Goal: Task Accomplishment & Management: Use online tool/utility

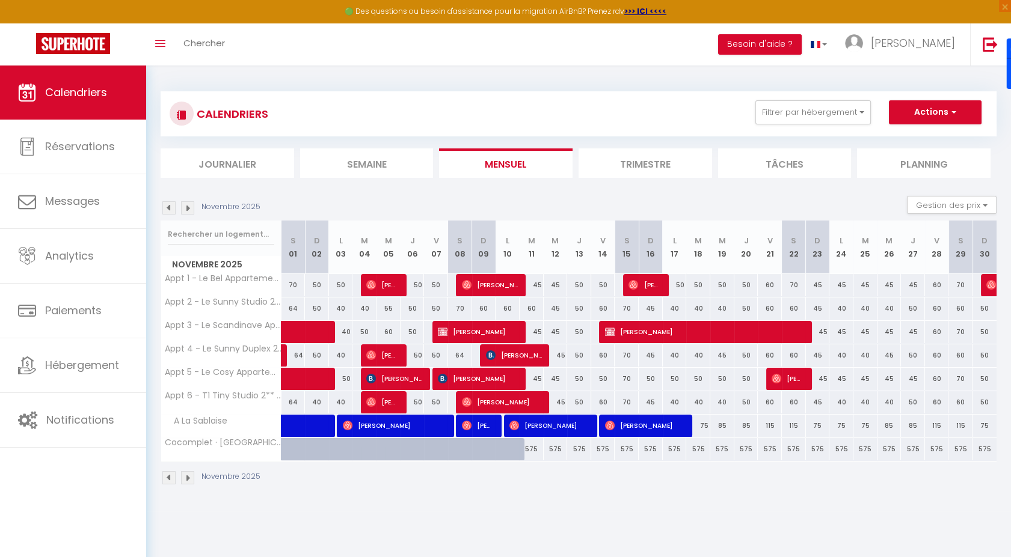
click at [170, 209] on img at bounding box center [168, 207] width 13 height 13
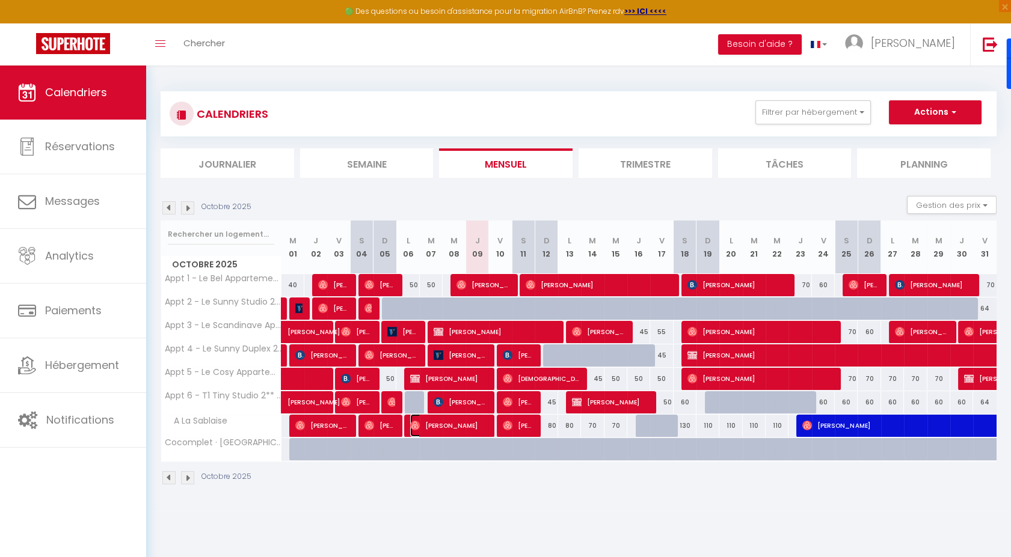
click at [480, 426] on span "[PERSON_NAME]" at bounding box center [448, 425] width 76 height 23
click at [0, 0] on div at bounding box center [0, 0] width 0 height 0
select select "OK"
select select "0"
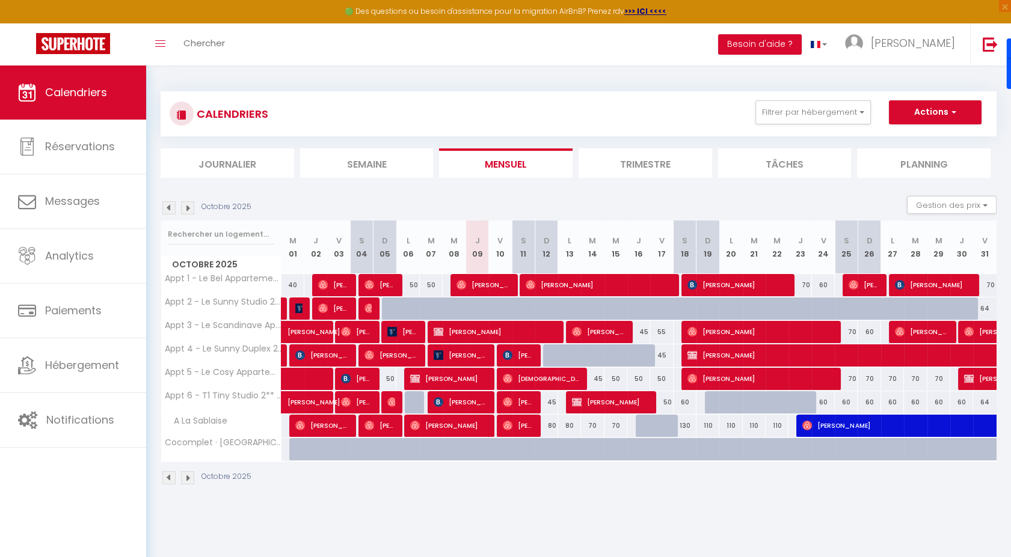
select select "0"
select select "1"
select select
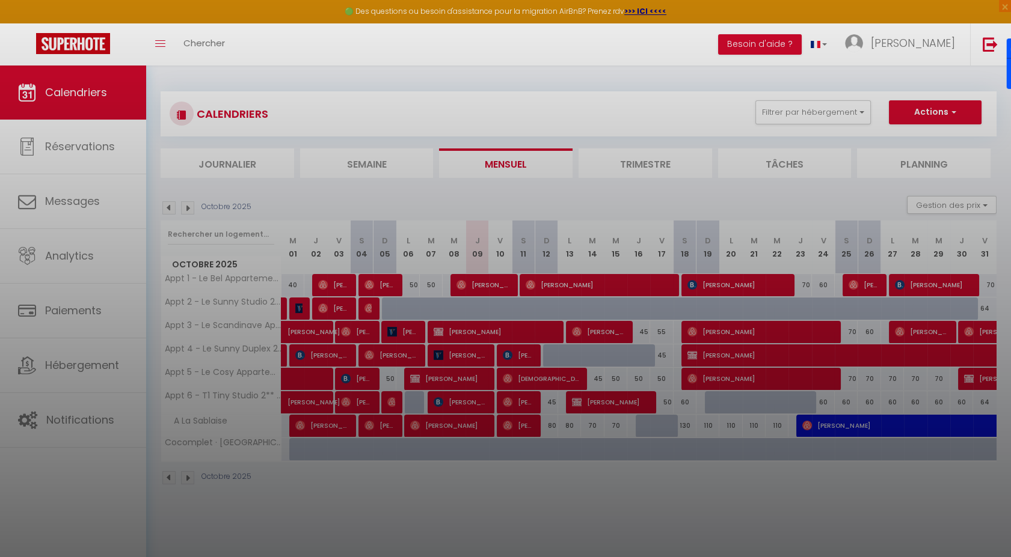
select select "19657"
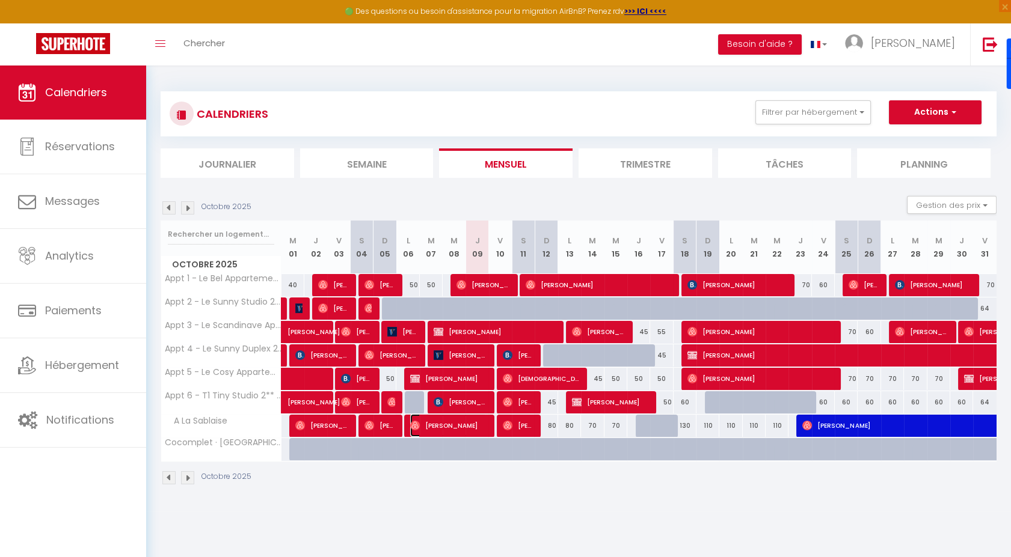
click at [480, 426] on span "[PERSON_NAME]" at bounding box center [448, 425] width 76 height 23
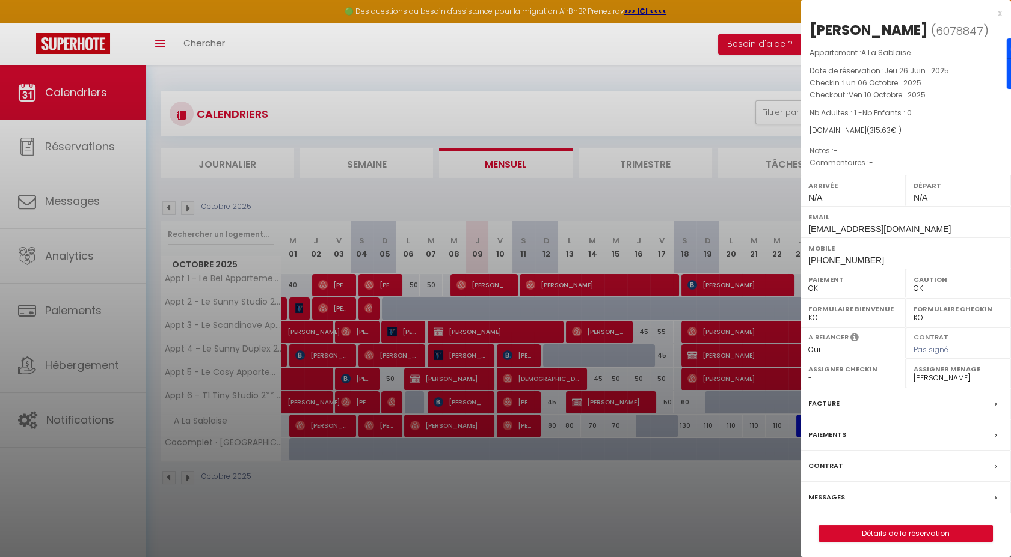
click at [1000, 8] on div "x" at bounding box center [900, 13] width 201 height 14
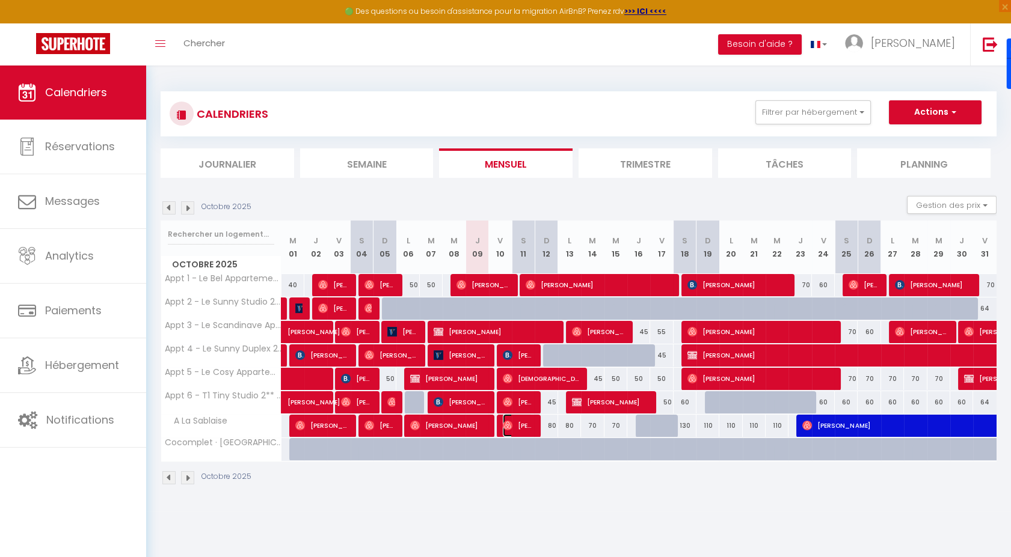
click at [522, 421] on span "[PERSON_NAME] Santo" at bounding box center [518, 425] width 31 height 23
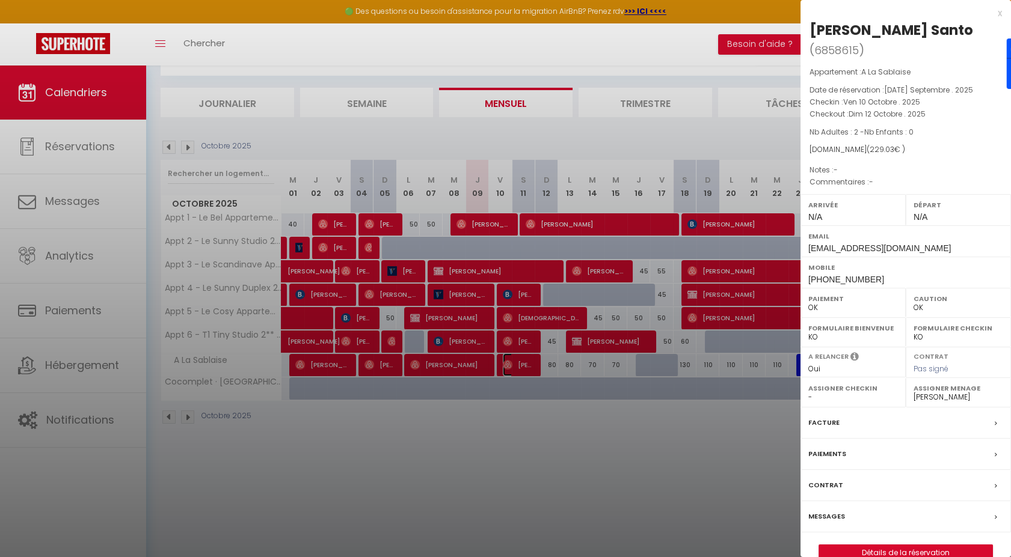
scroll to position [61, 0]
click at [655, 380] on div at bounding box center [505, 278] width 1011 height 557
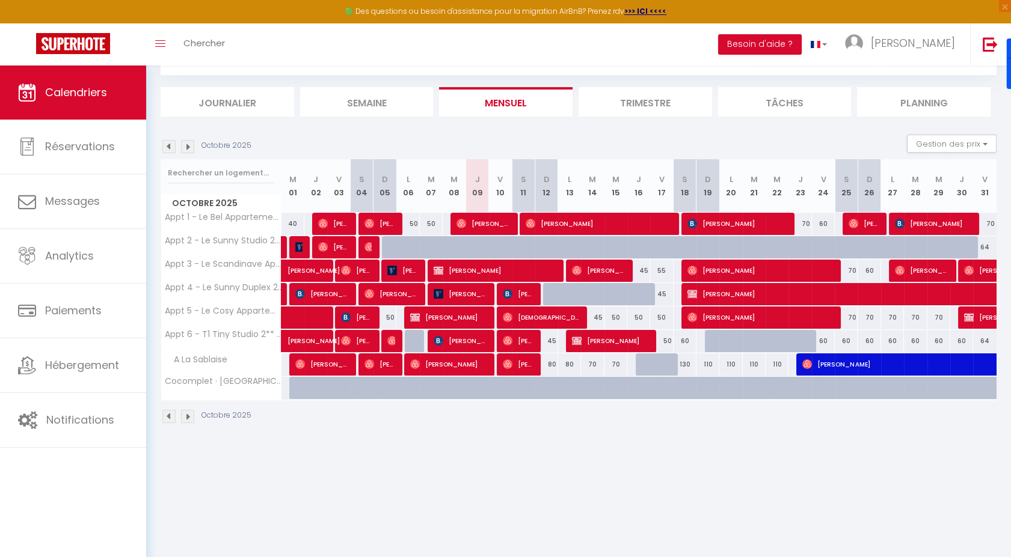
click at [534, 363] on div "80" at bounding box center [545, 365] width 23 height 22
click at [525, 361] on span "[PERSON_NAME] Santo" at bounding box center [518, 364] width 31 height 23
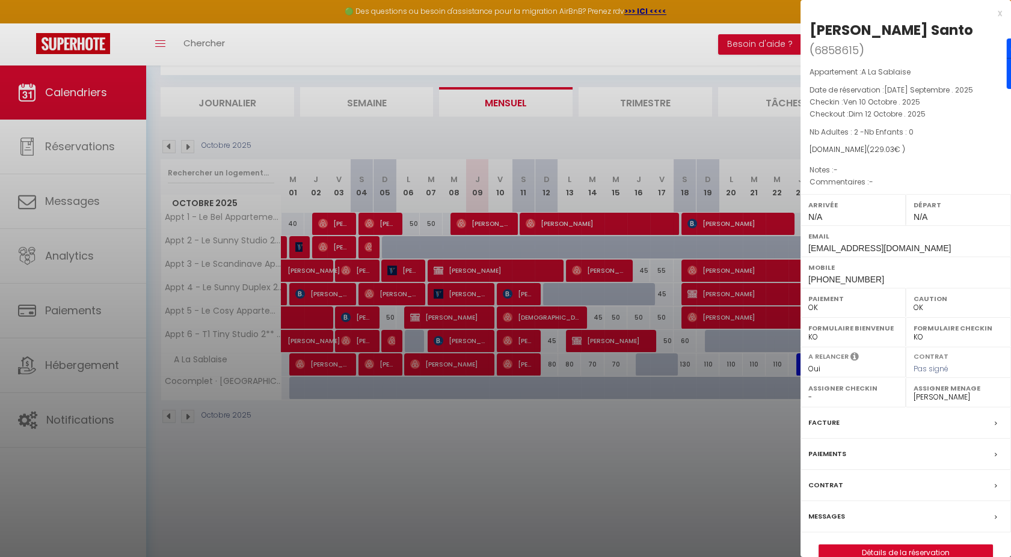
click at [519, 403] on div at bounding box center [505, 278] width 1011 height 557
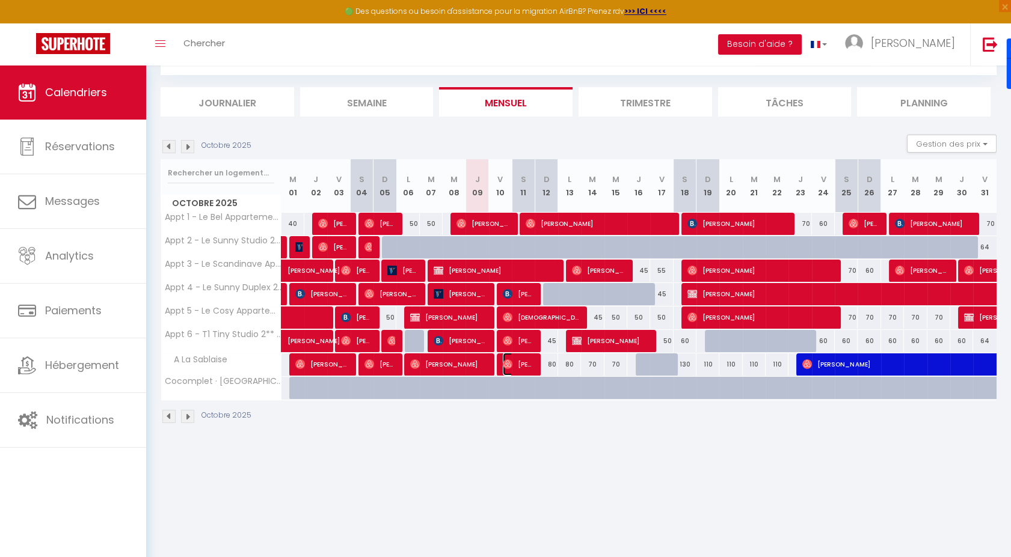
click at [522, 368] on span "[PERSON_NAME] Santo" at bounding box center [518, 364] width 31 height 23
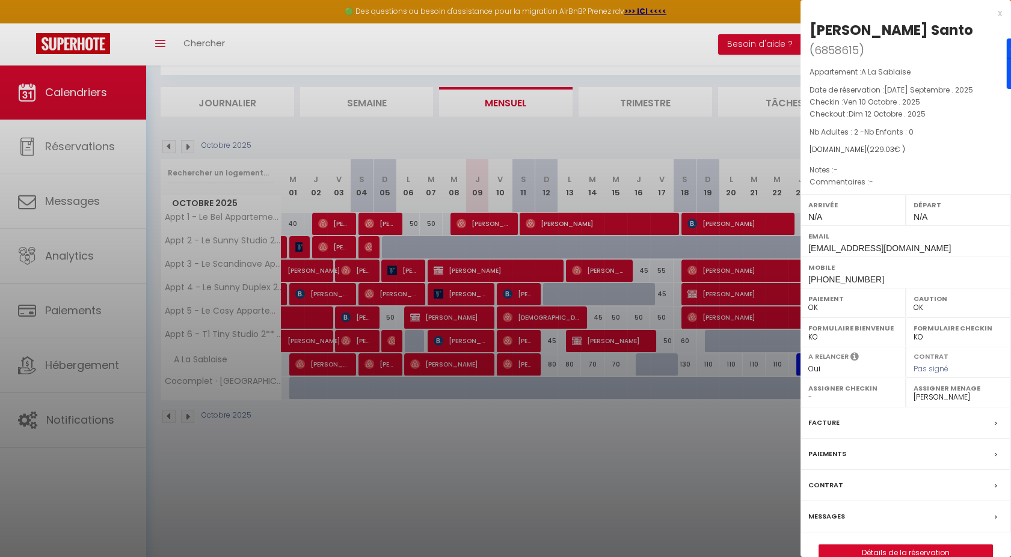
click at [522, 426] on div at bounding box center [505, 278] width 1011 height 557
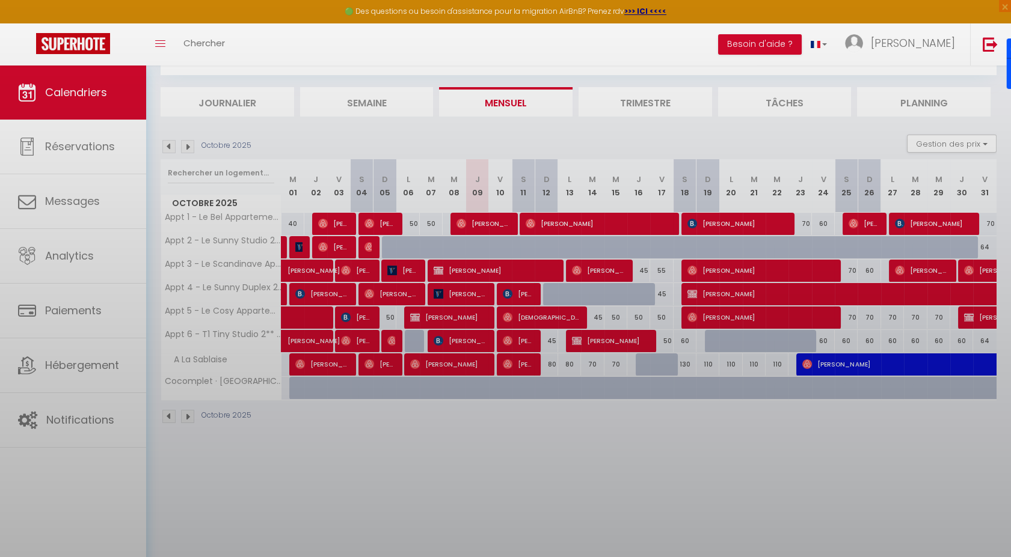
click at [522, 426] on div at bounding box center [505, 278] width 1011 height 557
